Goal: Transaction & Acquisition: Download file/media

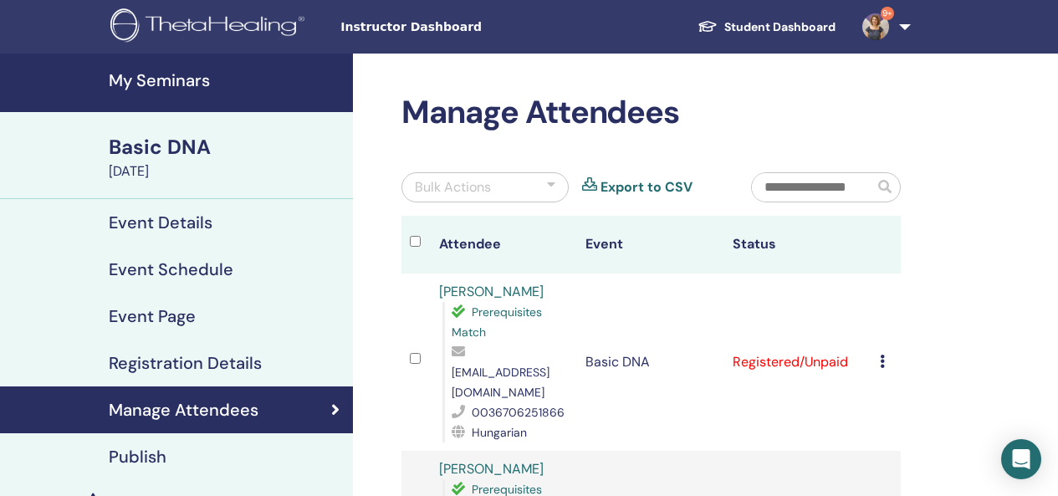
scroll to position [167, 0]
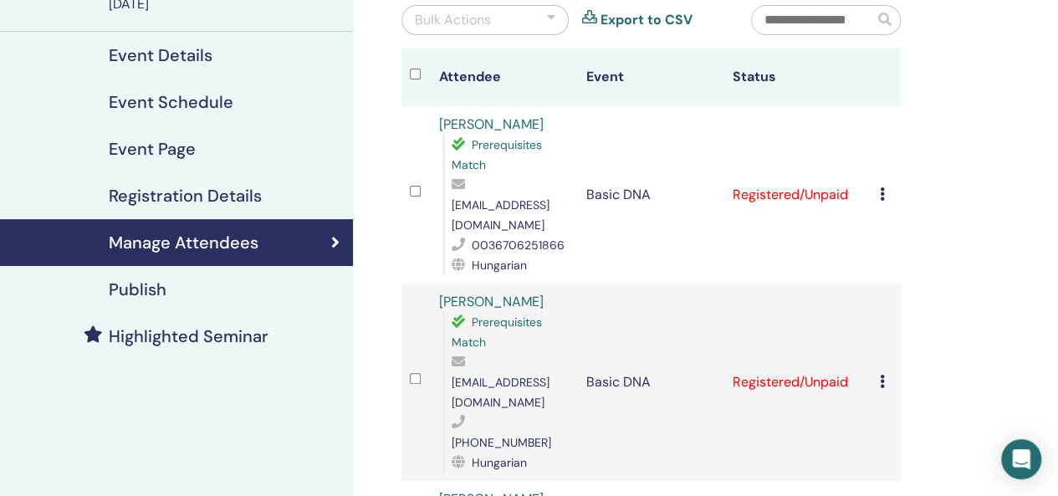
click at [881, 187] on icon at bounding box center [882, 193] width 5 height 13
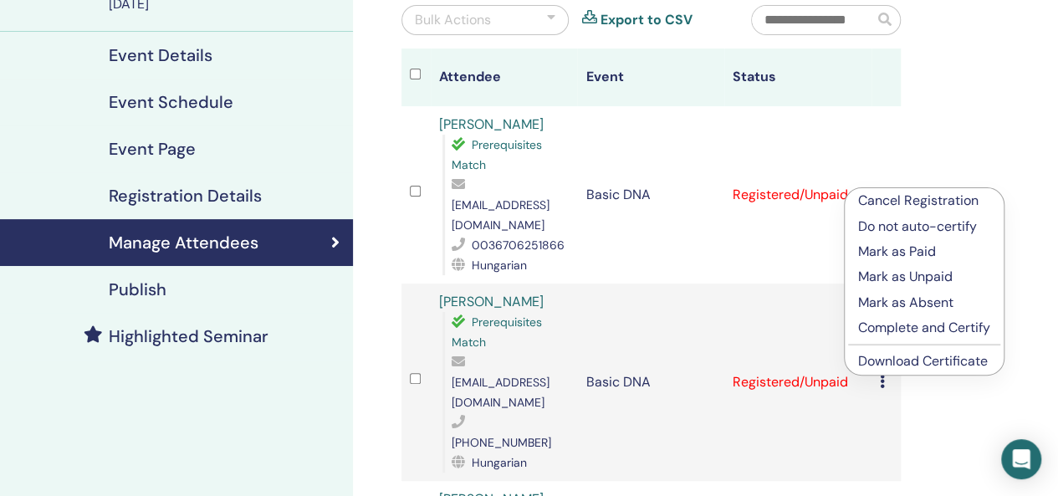
click at [915, 366] on link "Download Certificate" at bounding box center [923, 361] width 130 height 18
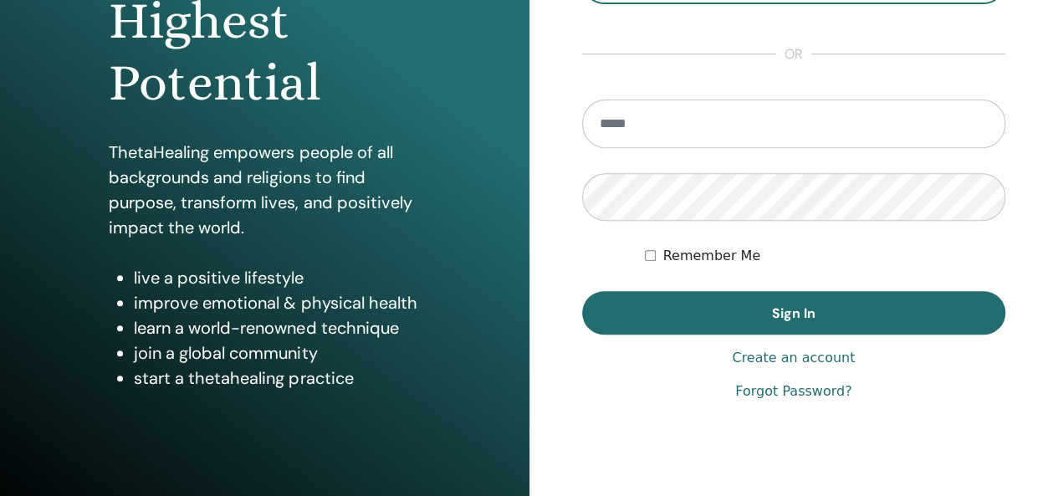
scroll to position [306, 0]
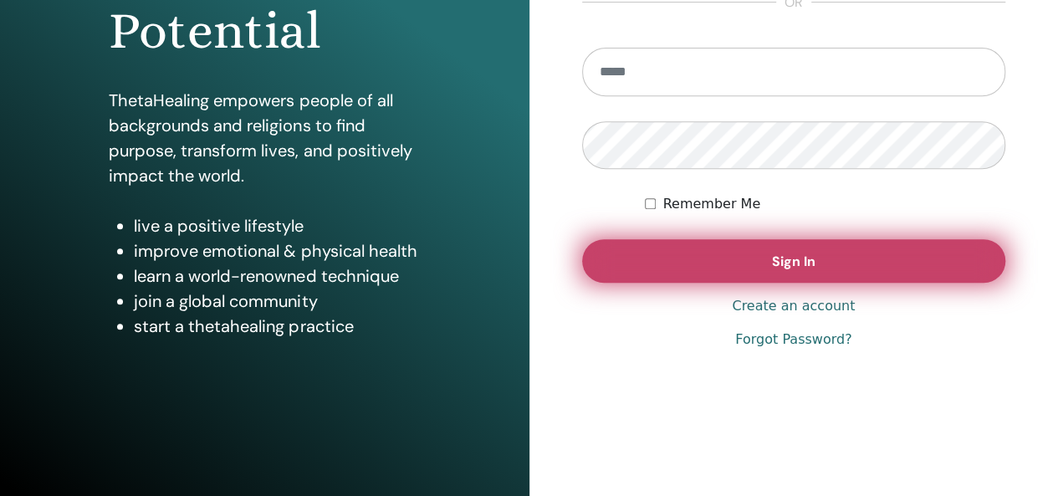
type input "**********"
click at [781, 243] on button "Sign In" at bounding box center [794, 260] width 424 height 43
click at [790, 262] on span "Sign In" at bounding box center [793, 262] width 43 height 18
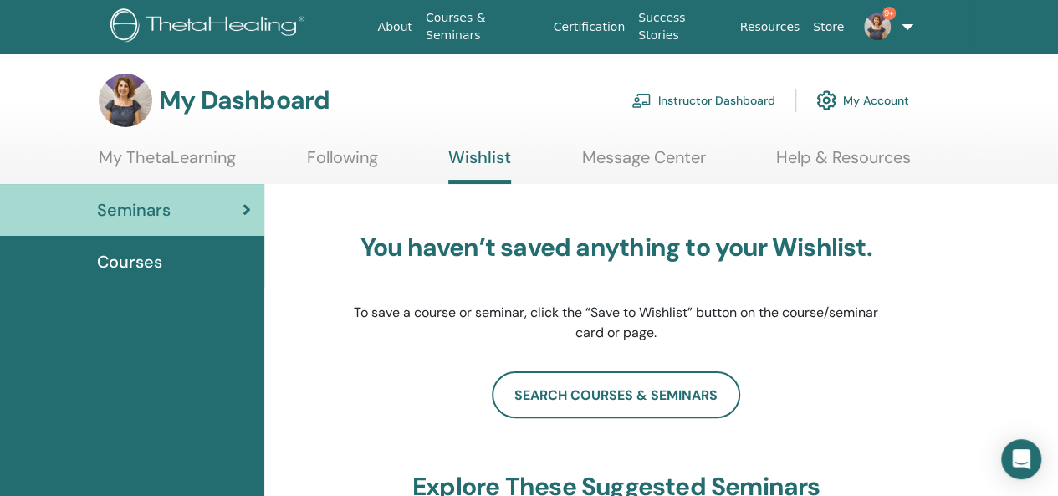
click at [717, 98] on link "Instructor Dashboard" at bounding box center [703, 100] width 144 height 37
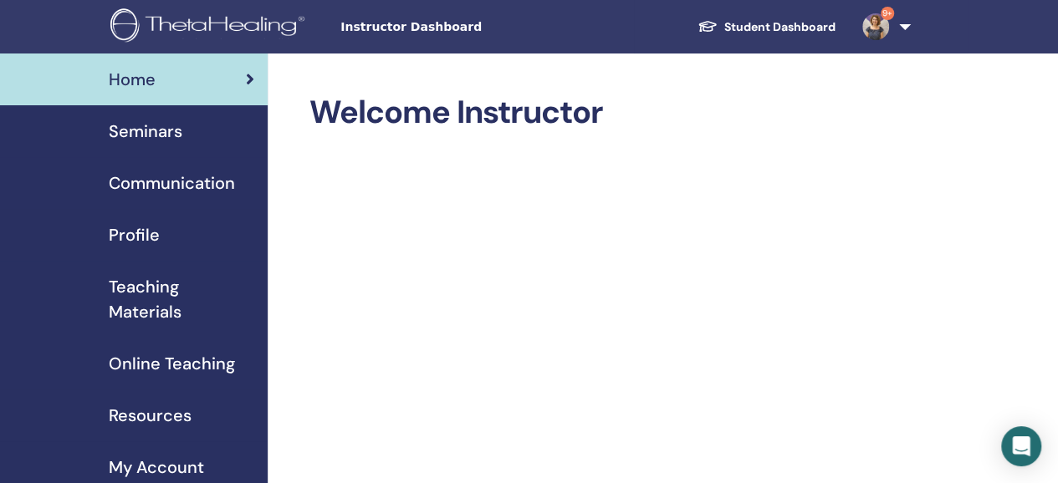
click at [171, 135] on span "Seminars" at bounding box center [146, 131] width 74 height 25
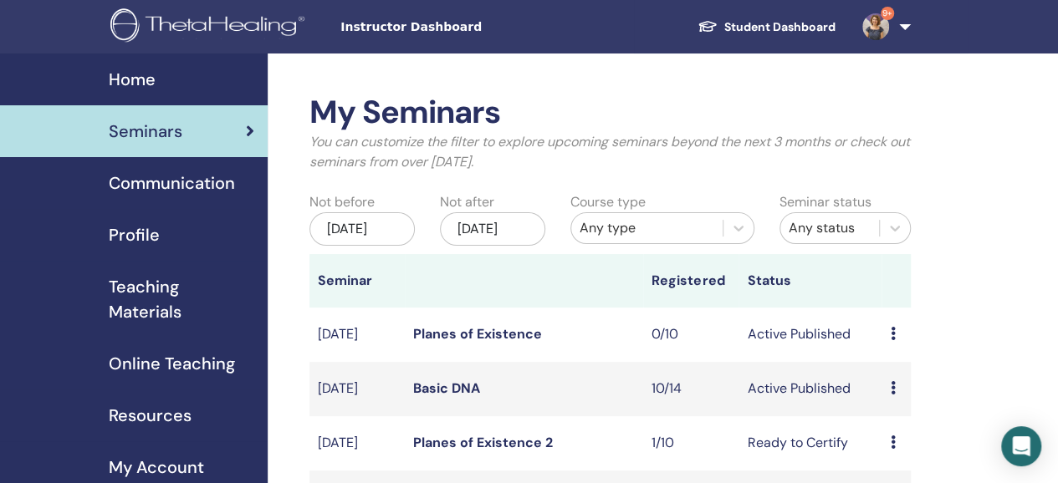
click at [469, 397] on link "Basic DNA" at bounding box center [446, 389] width 67 height 18
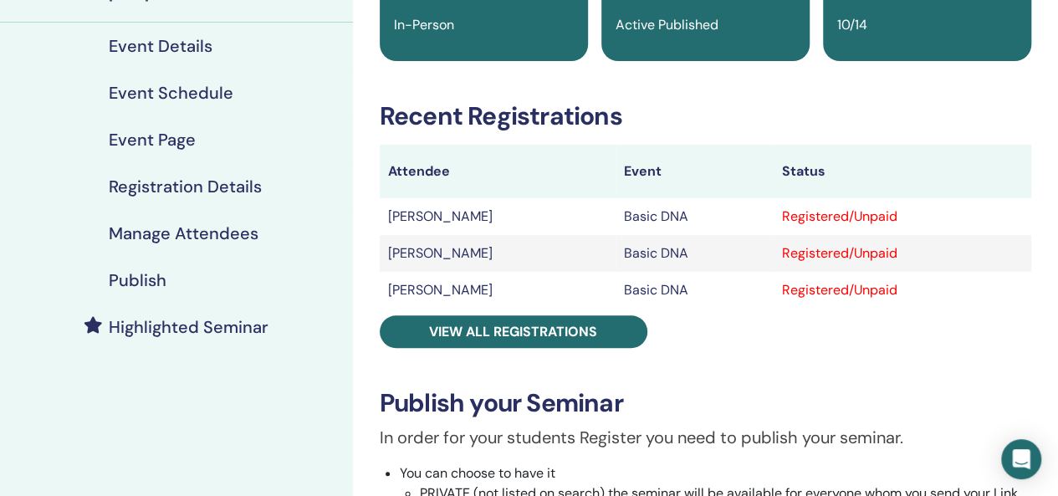
scroll to position [251, 0]
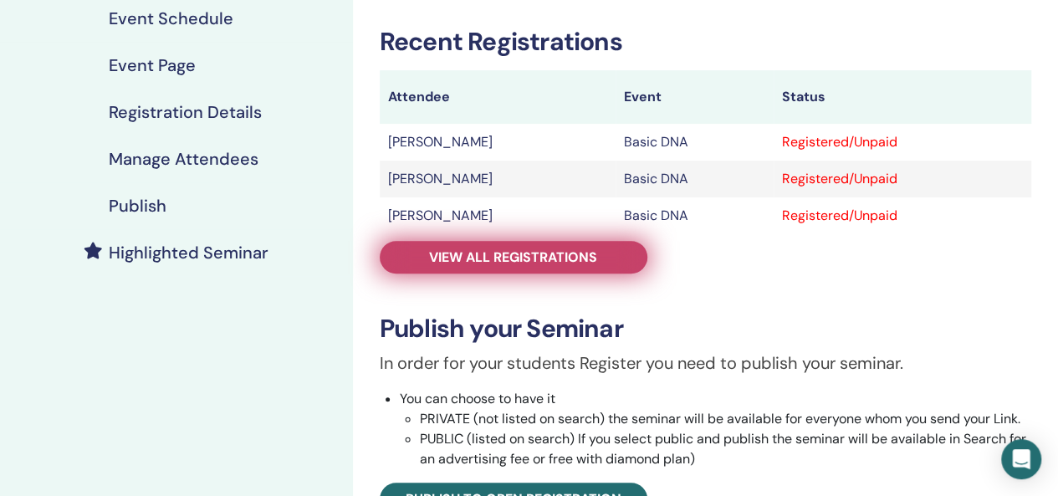
click at [572, 258] on span "View all registrations" at bounding box center [513, 257] width 168 height 18
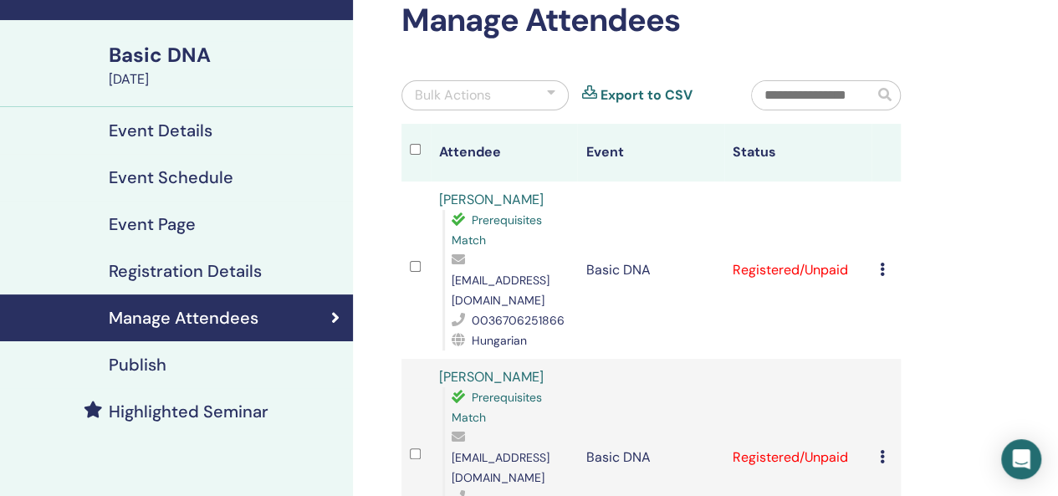
scroll to position [84, 0]
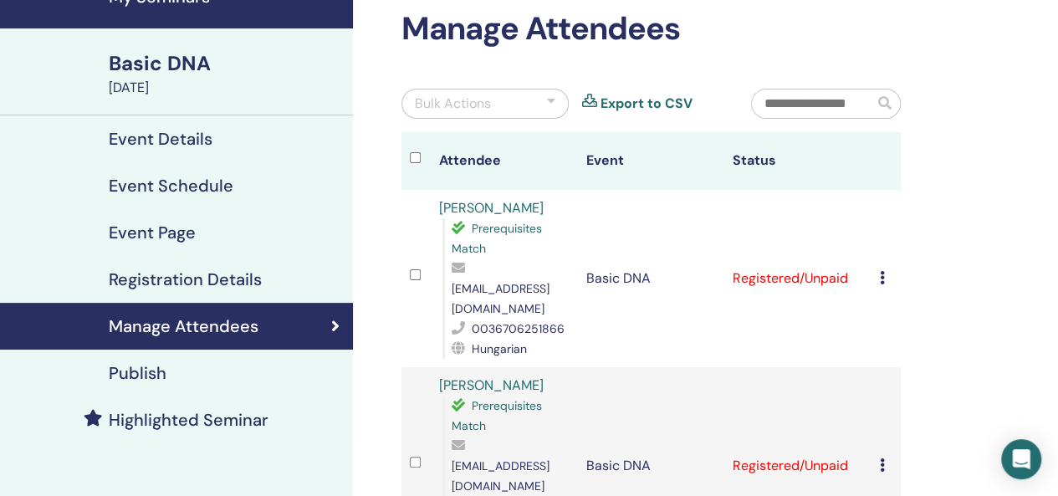
click at [885, 268] on div "Cancel Registration Do not auto-certify Mark as Paid Mark as Unpaid Mark as Abs…" at bounding box center [886, 278] width 13 height 20
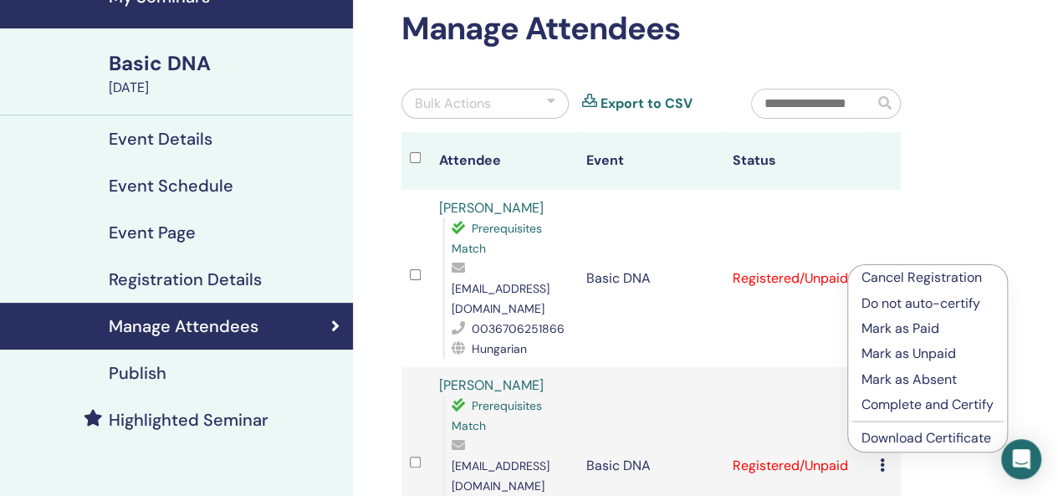
click at [948, 439] on link "Download Certificate" at bounding box center [926, 438] width 130 height 18
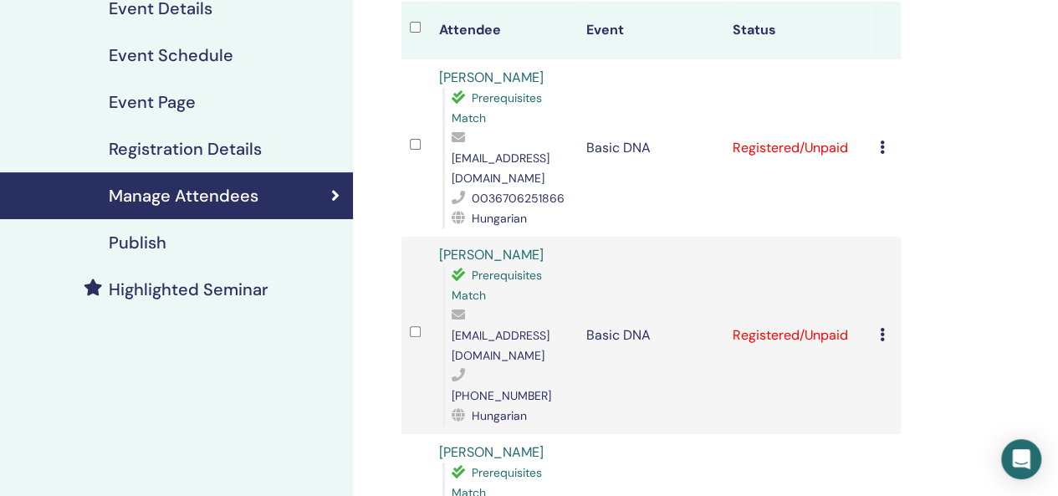
scroll to position [251, 0]
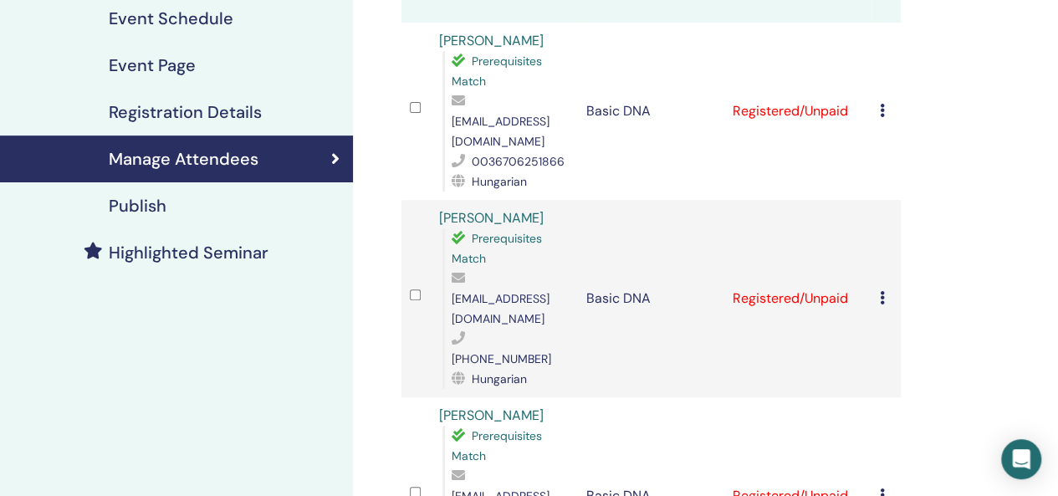
click at [884, 288] on div "Cancel Registration Do not auto-certify Mark as Paid Mark as Unpaid Mark as Abs…" at bounding box center [886, 298] width 13 height 20
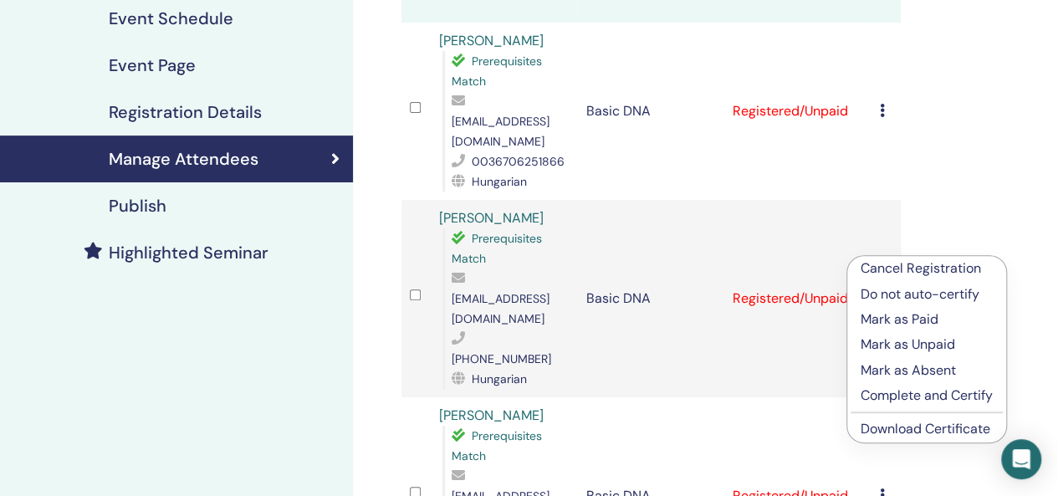
click at [891, 432] on link "Download Certificate" at bounding box center [925, 429] width 130 height 18
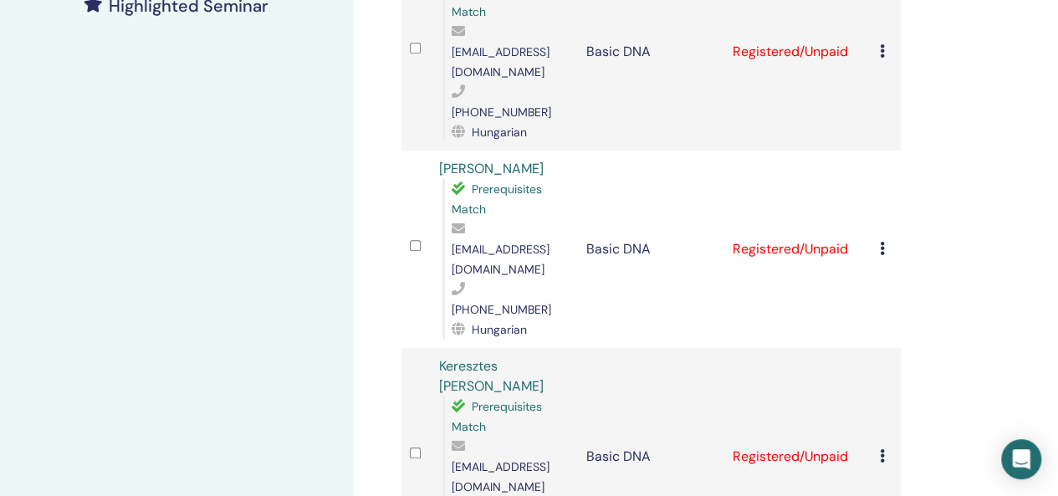
scroll to position [502, 0]
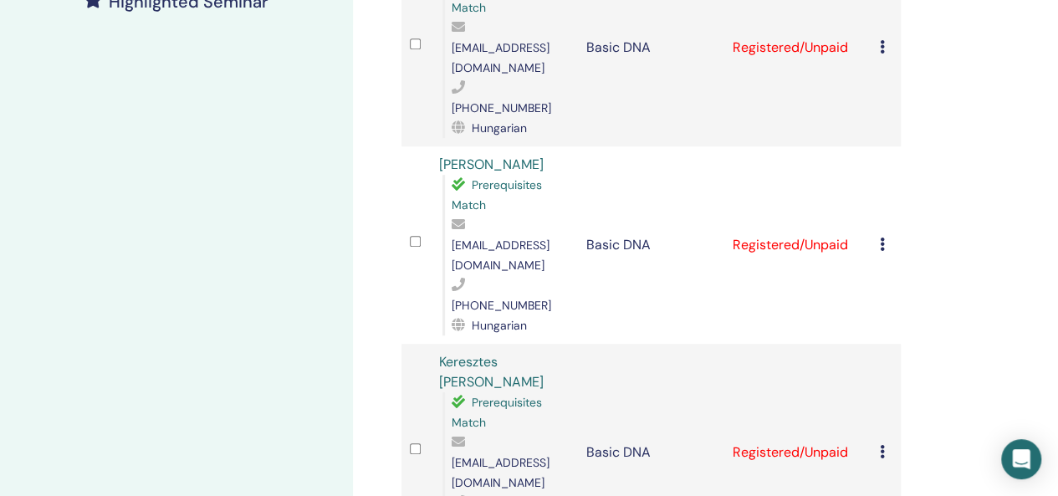
click at [881, 237] on icon at bounding box center [882, 243] width 5 height 13
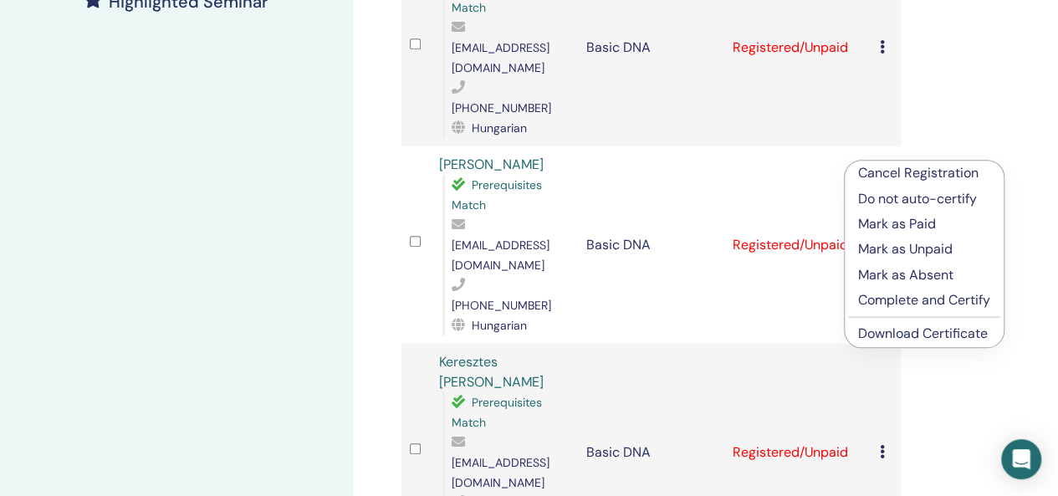
click at [880, 337] on link "Download Certificate" at bounding box center [923, 333] width 130 height 18
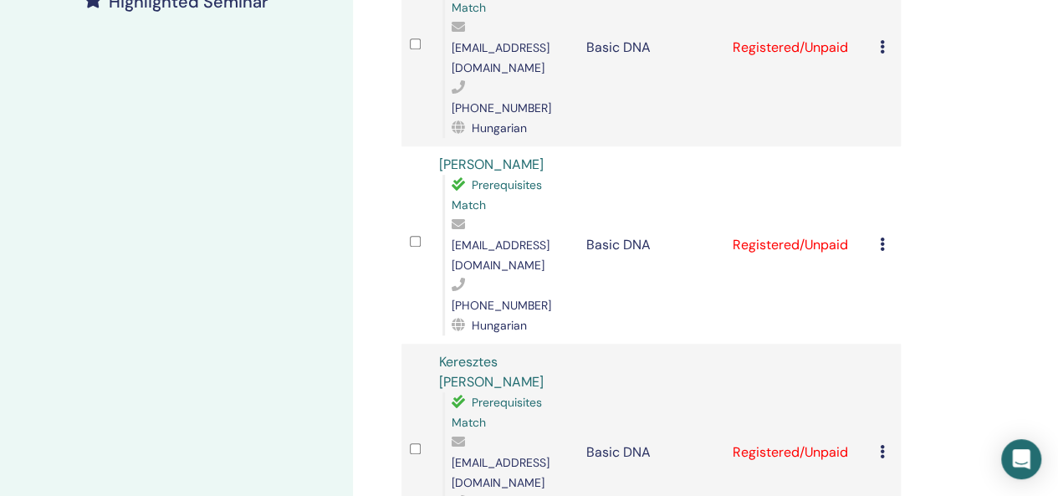
click at [882, 445] on icon at bounding box center [882, 451] width 5 height 13
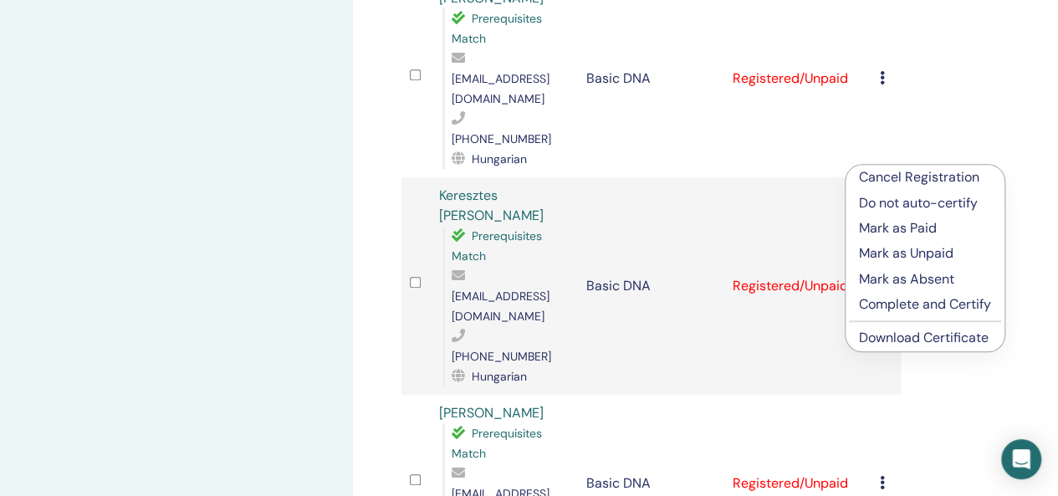
scroll to position [669, 0]
click at [917, 337] on link "Download Certificate" at bounding box center [924, 337] width 130 height 18
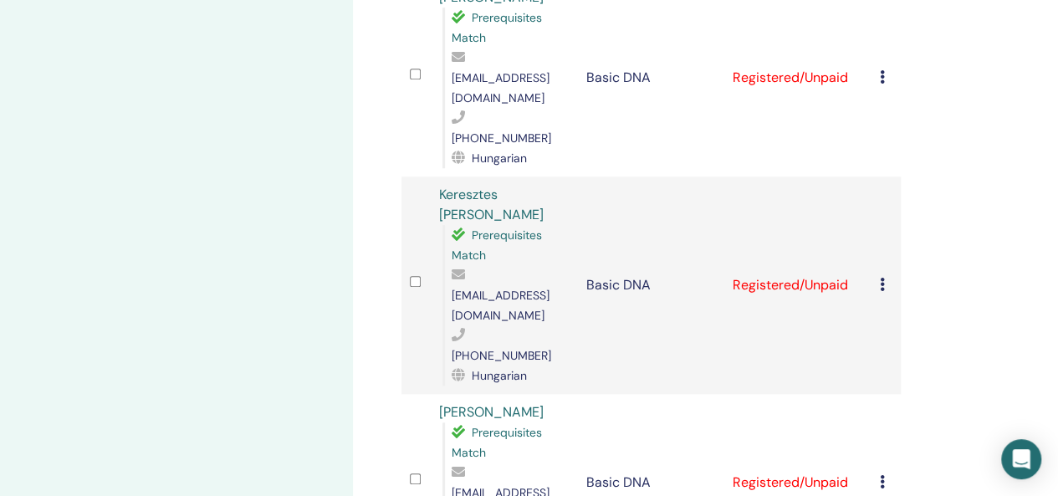
scroll to position [753, 0]
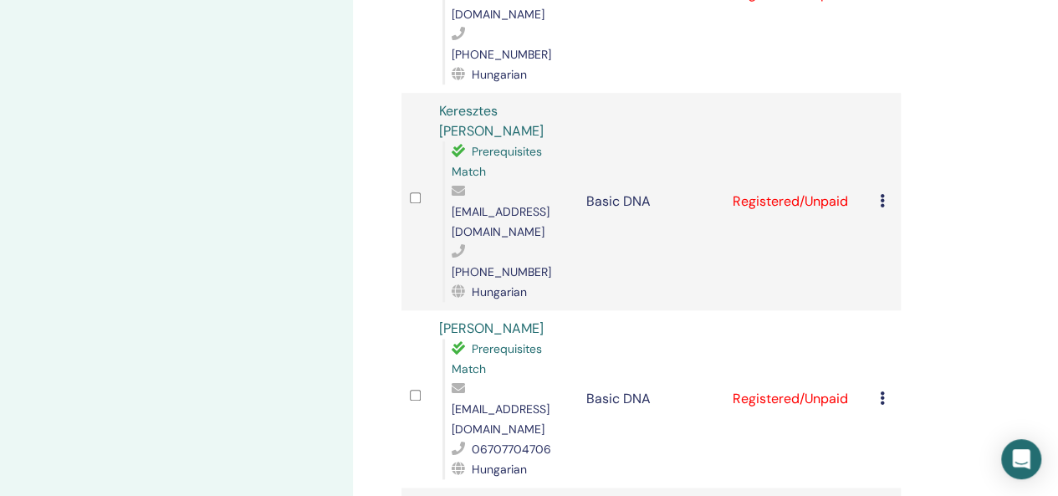
click at [883, 391] on icon at bounding box center [882, 397] width 5 height 13
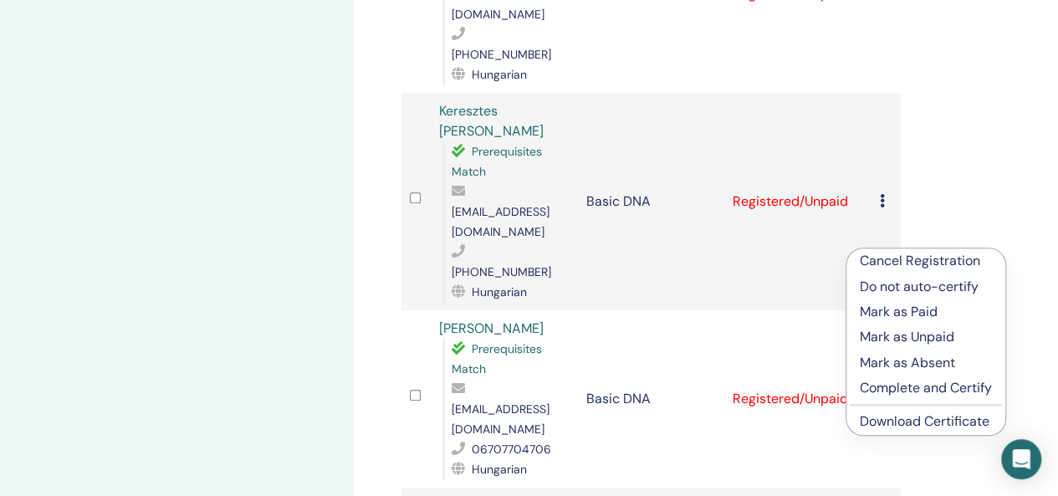
click at [886, 422] on link "Download Certificate" at bounding box center [925, 421] width 130 height 18
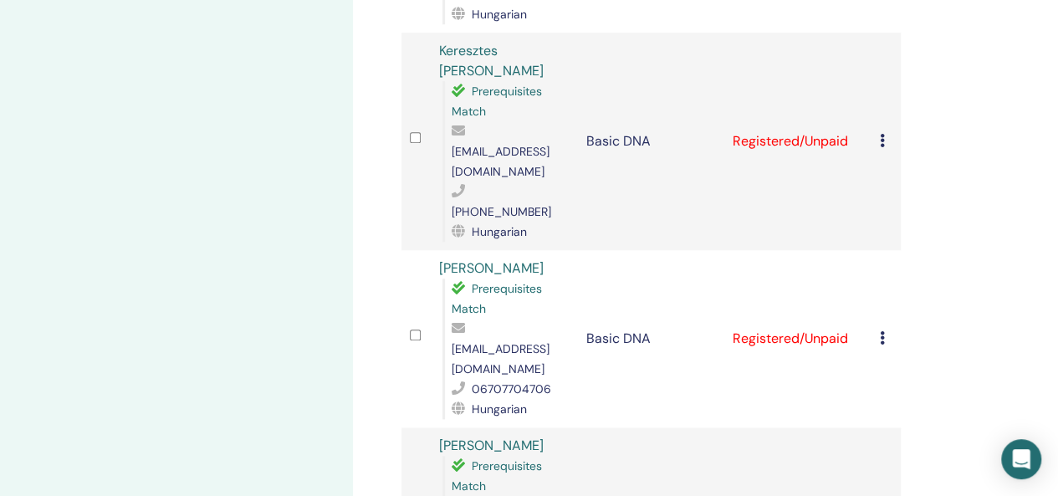
scroll to position [836, 0]
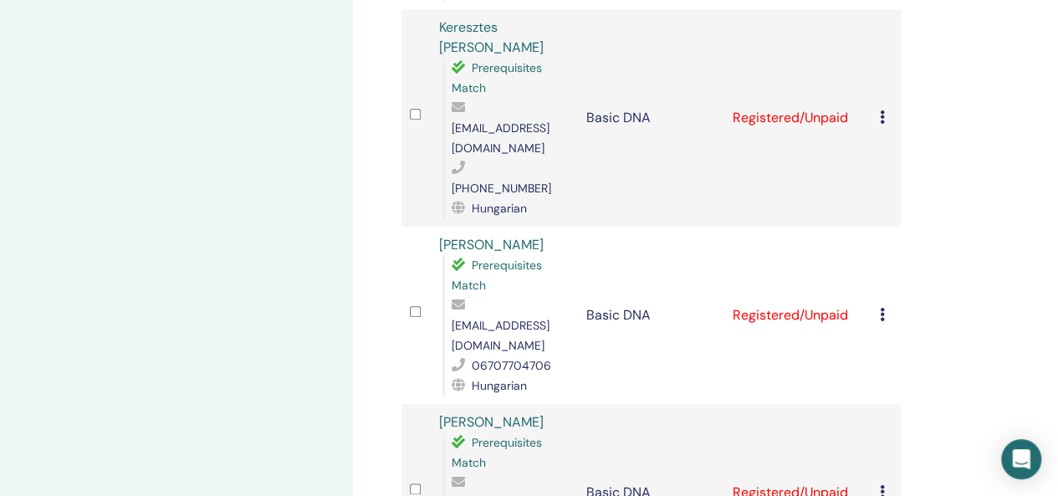
click at [881, 482] on div "Cancel Registration Do not auto-certify Mark as Paid Mark as Unpaid Mark as Abs…" at bounding box center [886, 492] width 13 height 20
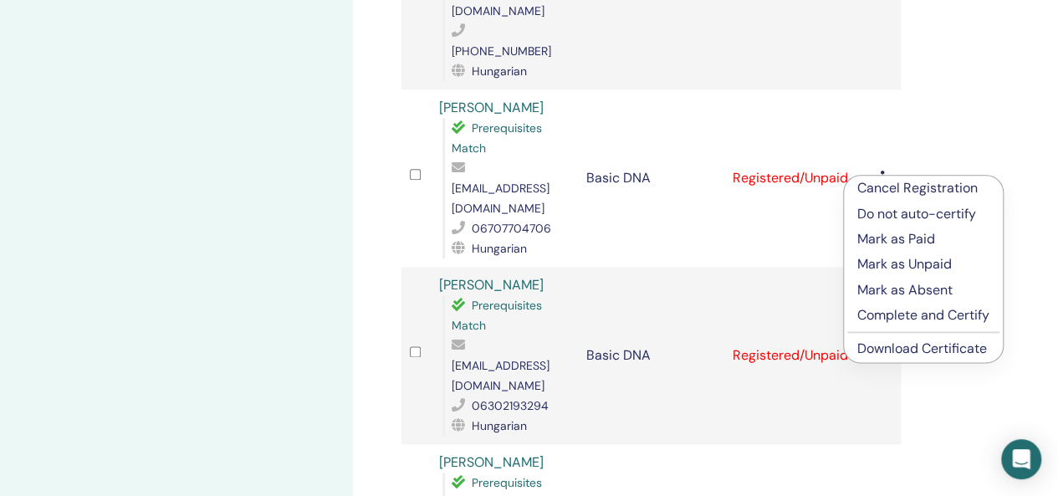
scroll to position [1003, 0]
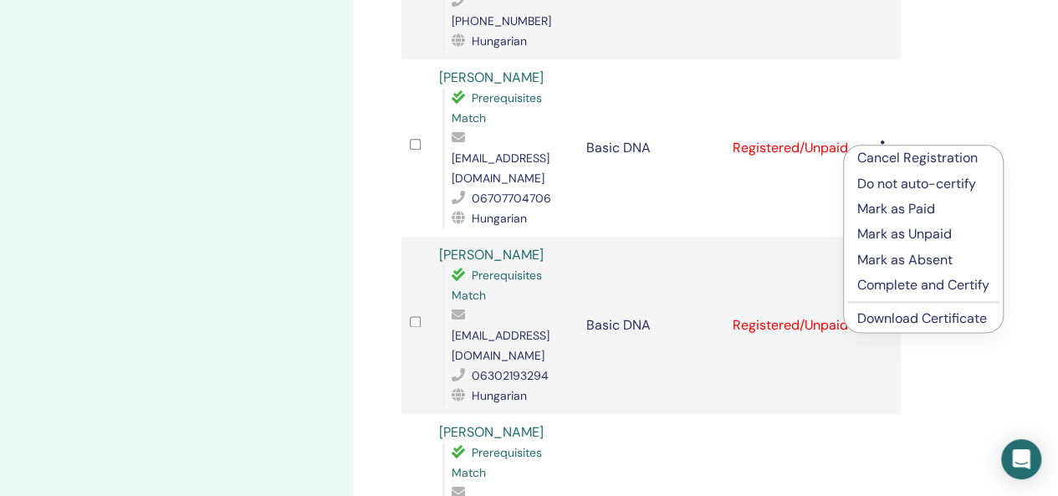
click at [897, 324] on link "Download Certificate" at bounding box center [922, 318] width 130 height 18
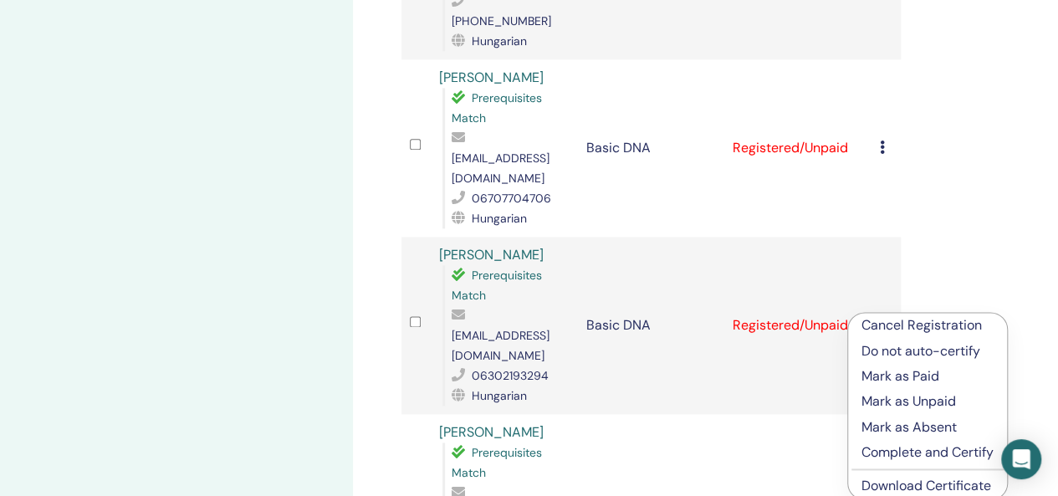
click at [901, 485] on link "Download Certificate" at bounding box center [926, 486] width 130 height 18
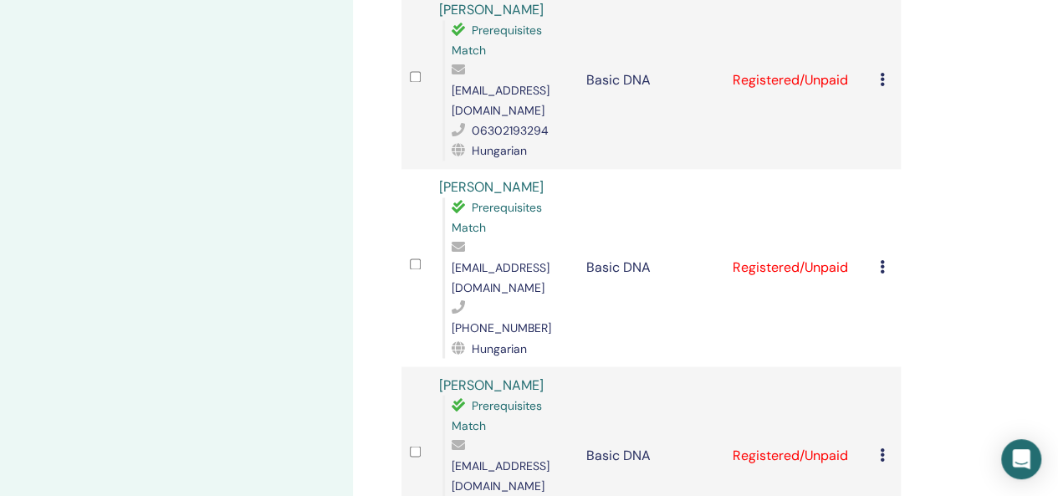
scroll to position [1254, 0]
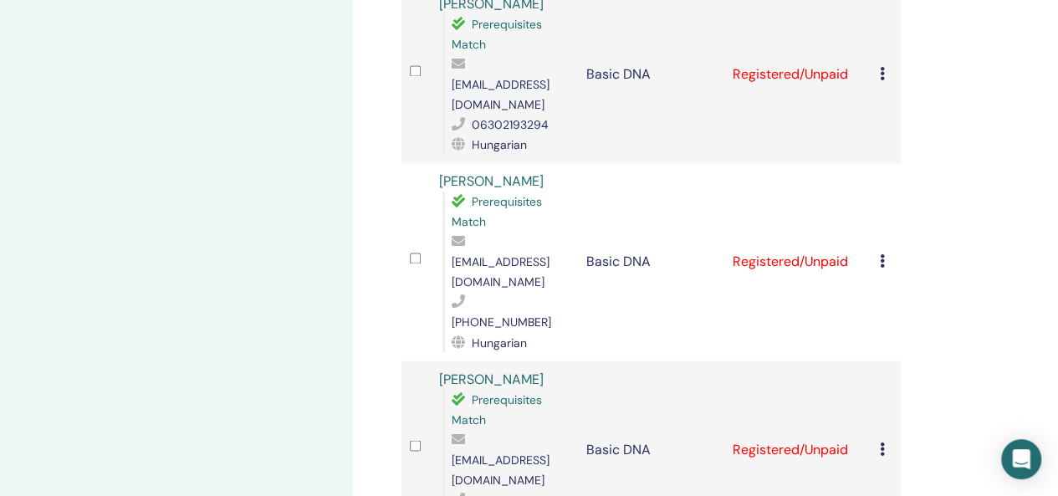
click at [883, 442] on icon at bounding box center [882, 448] width 5 height 13
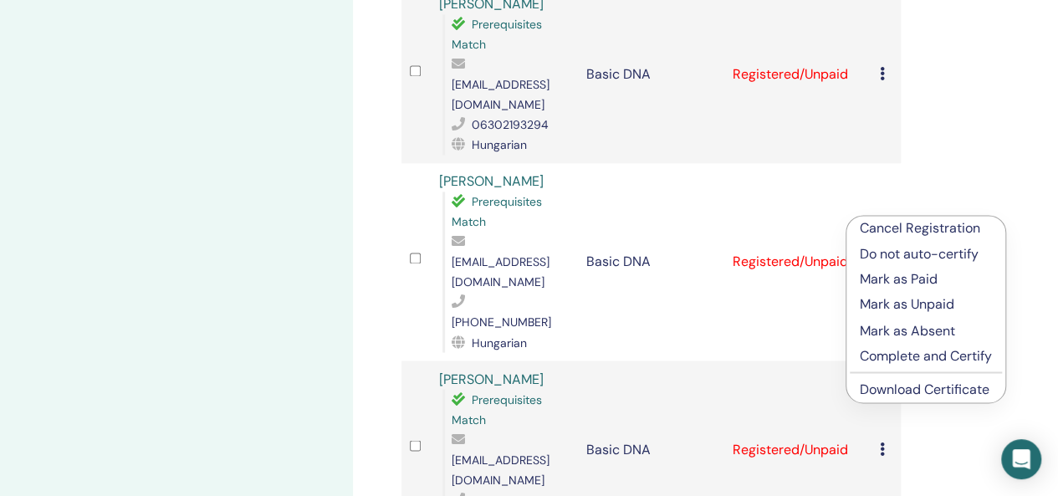
click at [875, 391] on link "Download Certificate" at bounding box center [925, 389] width 130 height 18
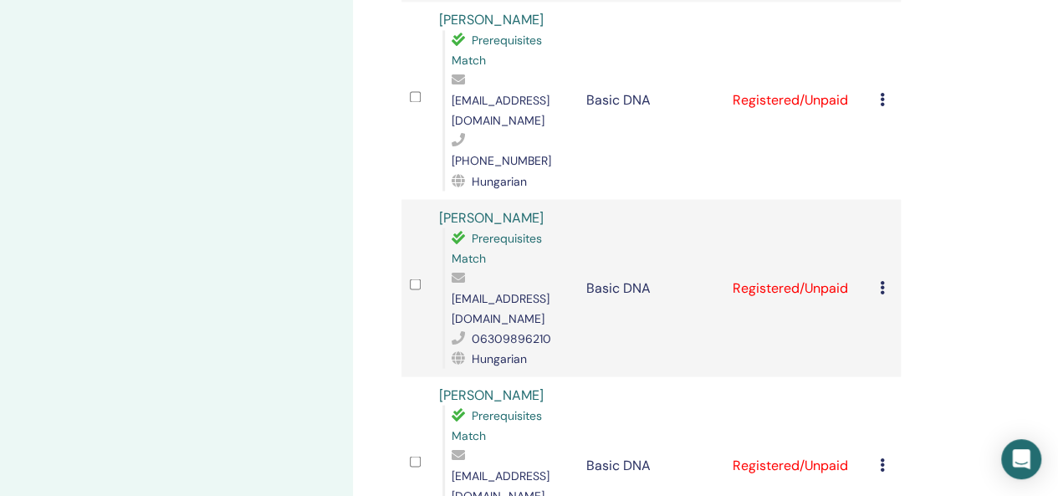
scroll to position [1422, 0]
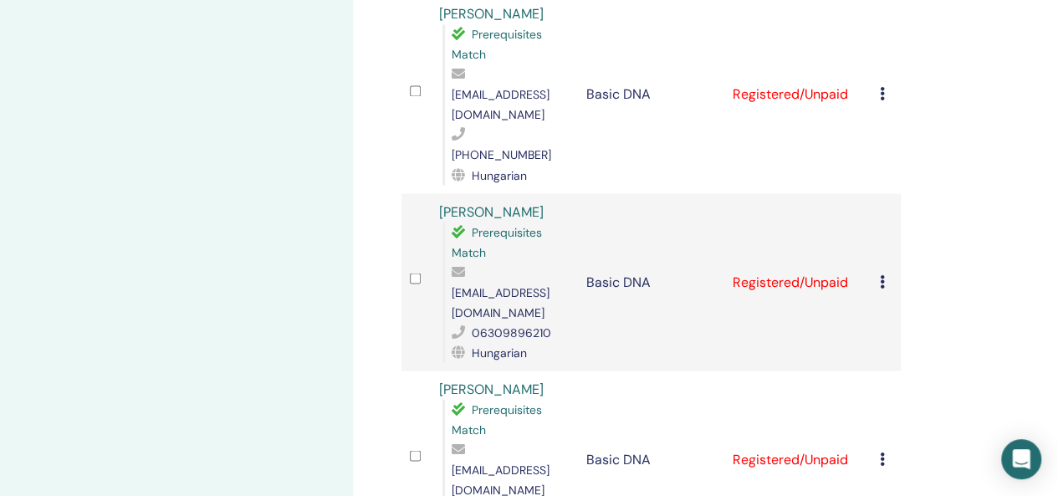
click at [880, 452] on icon at bounding box center [882, 458] width 5 height 13
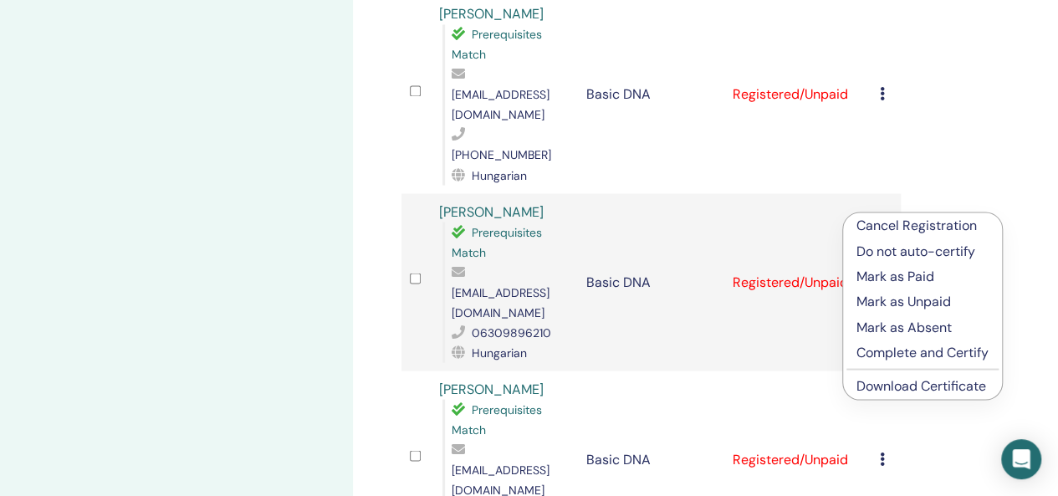
click at [877, 386] on link "Download Certificate" at bounding box center [921, 385] width 130 height 18
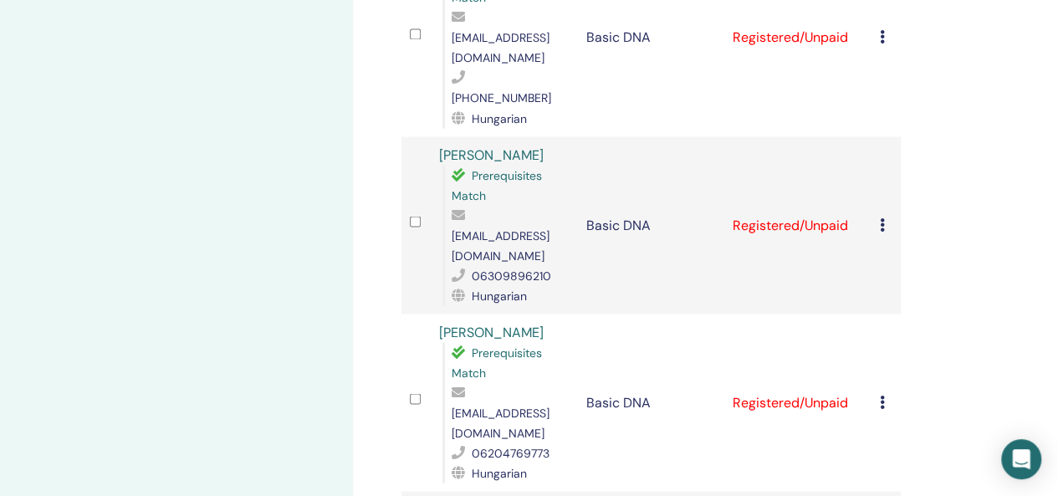
scroll to position [1505, 0]
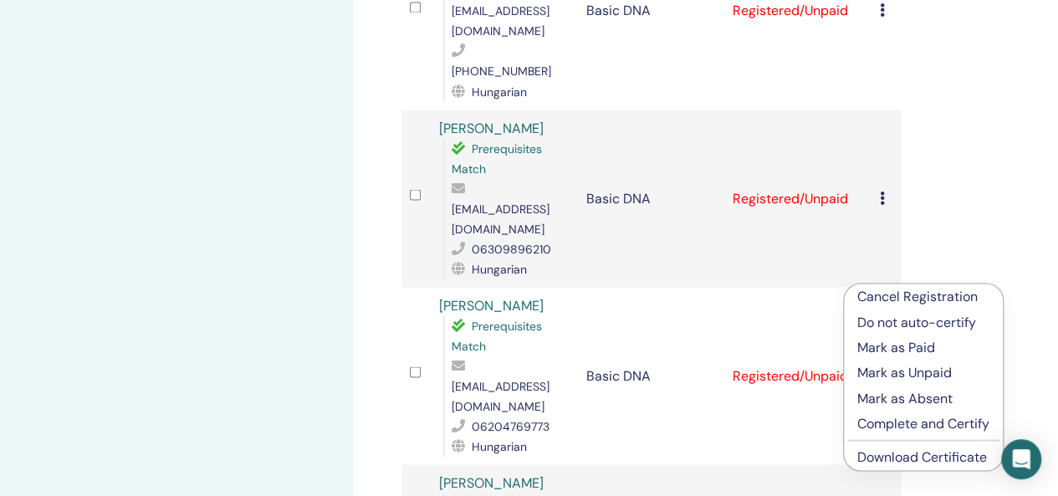
click at [908, 456] on link "Download Certificate" at bounding box center [922, 456] width 130 height 18
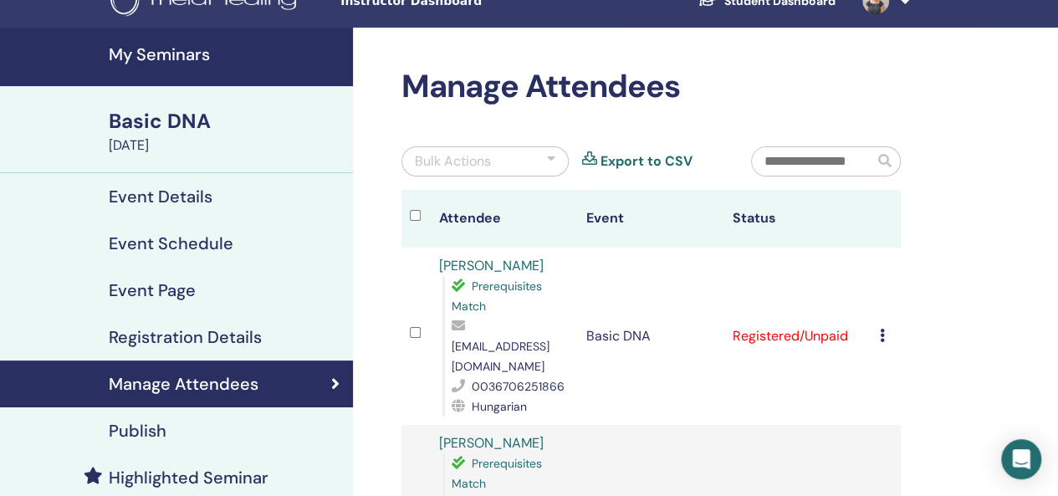
scroll to position [0, 0]
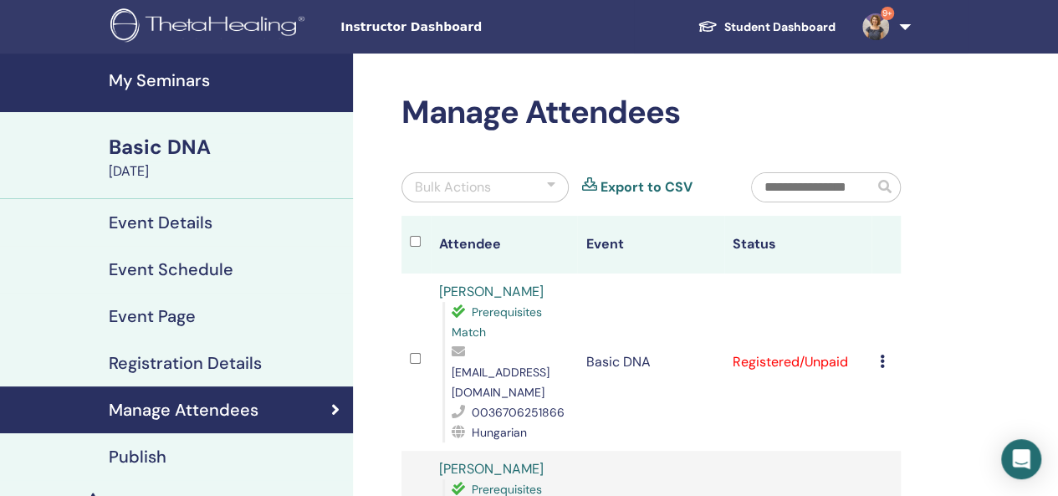
click at [910, 21] on link "9+" at bounding box center [883, 27] width 69 height 54
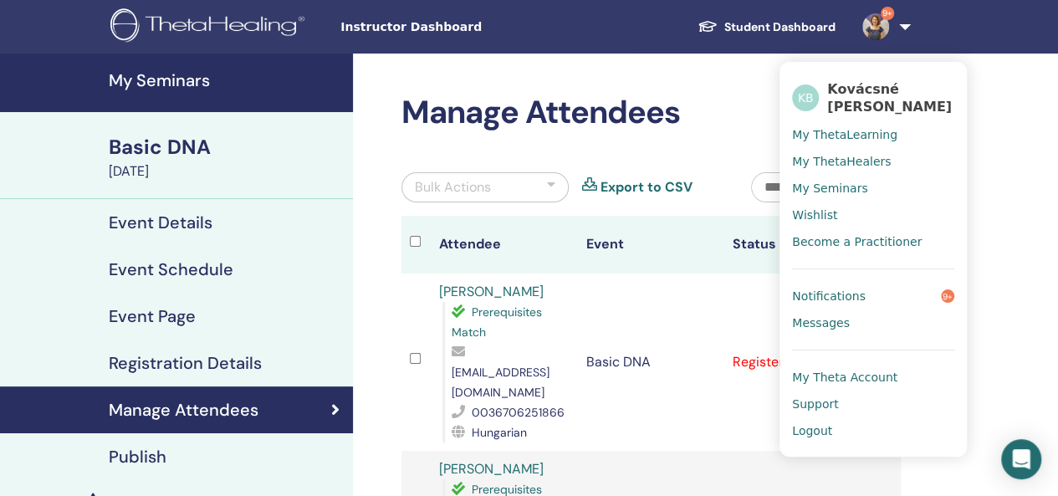
click at [822, 433] on span "Logout" at bounding box center [812, 430] width 40 height 15
